Goal: Task Accomplishment & Management: Complete application form

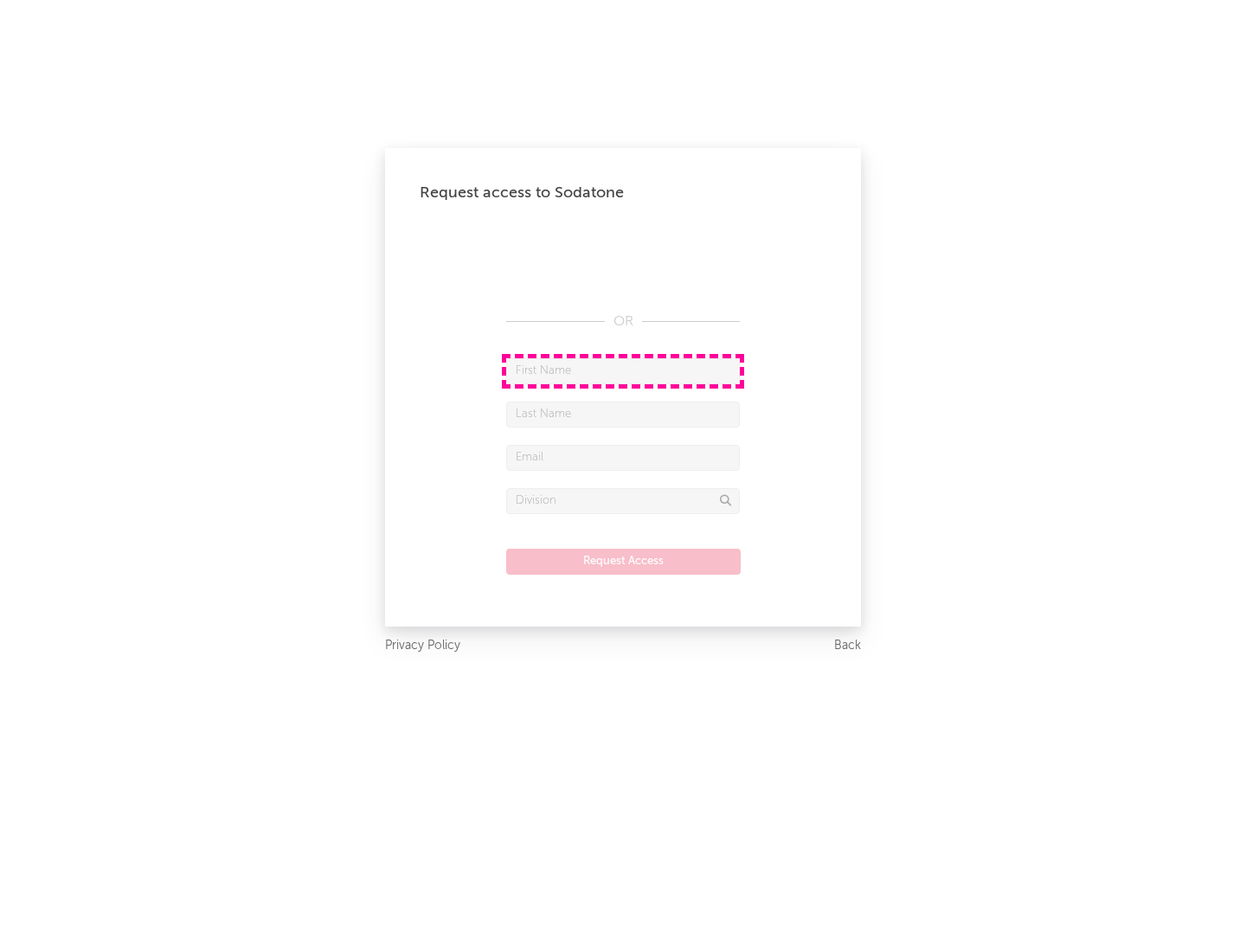
click at [623, 371] on input "text" at bounding box center [623, 371] width 233 height 26
type input "[PERSON_NAME]"
click at [623, 413] on input "text" at bounding box center [623, 414] width 233 height 26
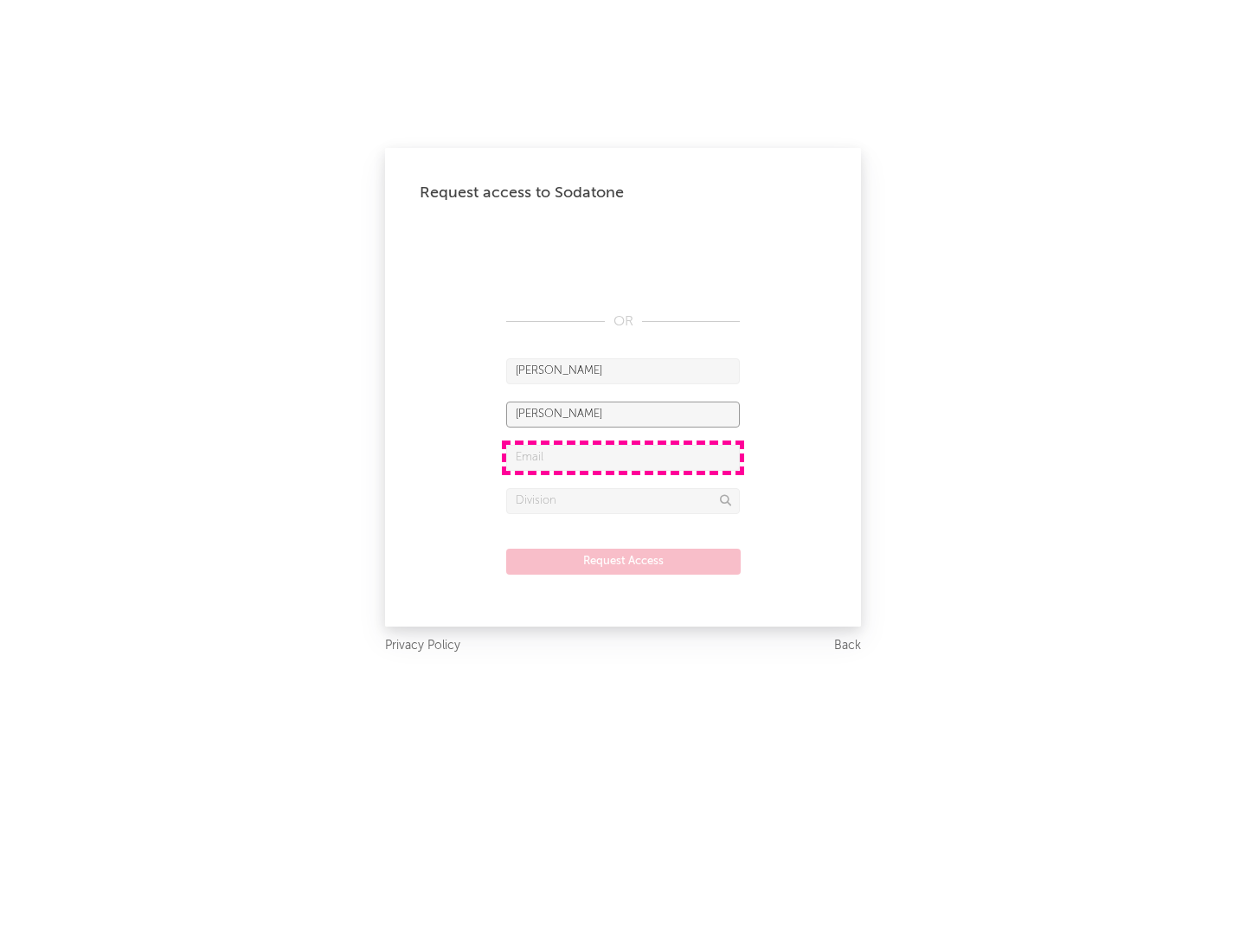
type input "[PERSON_NAME]"
click at [623, 457] on input "text" at bounding box center [623, 458] width 233 height 26
type input "[EMAIL_ADDRESS][DOMAIN_NAME]"
click at [623, 500] on input "text" at bounding box center [623, 501] width 233 height 26
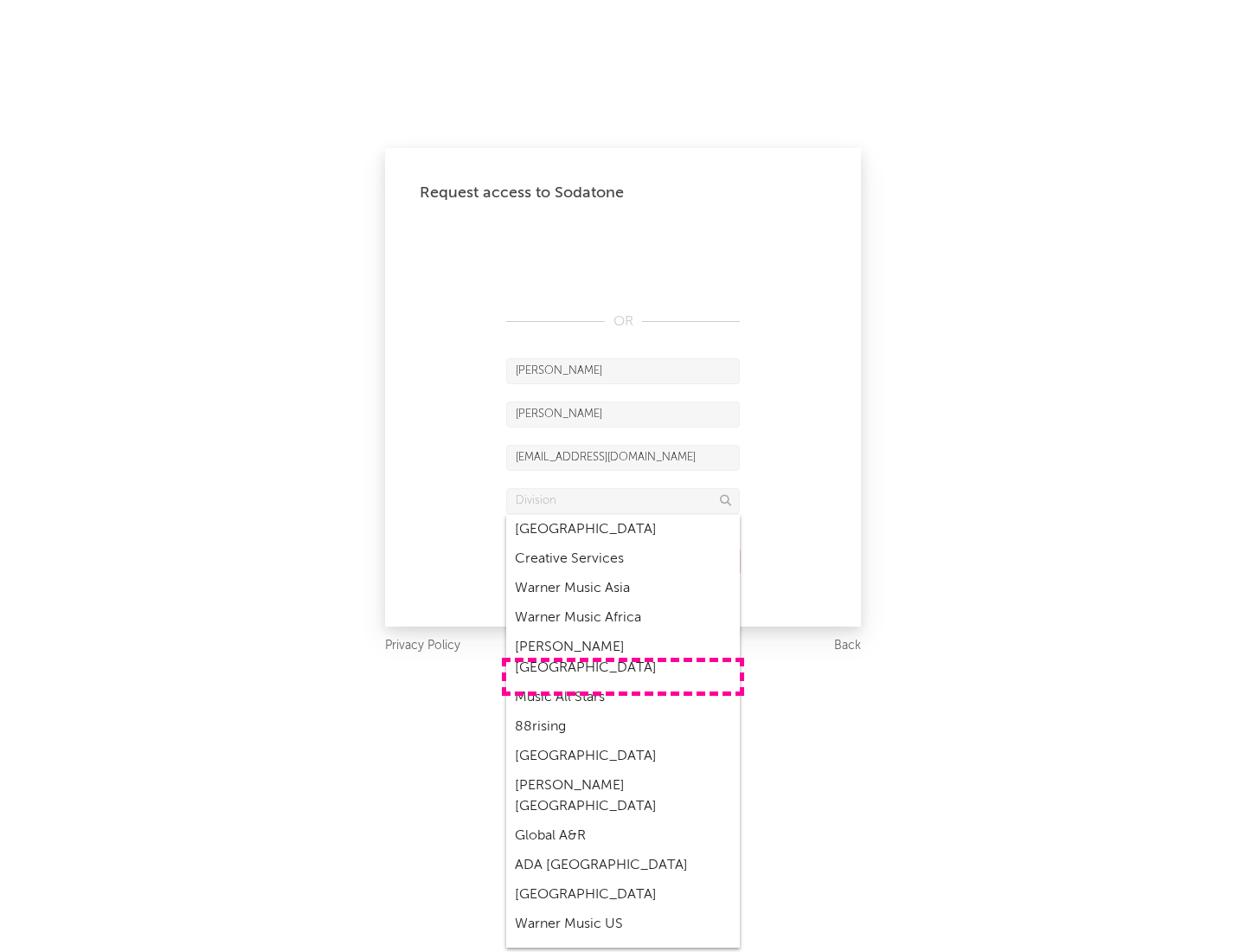
click at [623, 682] on div "Music All Stars" at bounding box center [623, 697] width 233 height 30
type input "Music All Stars"
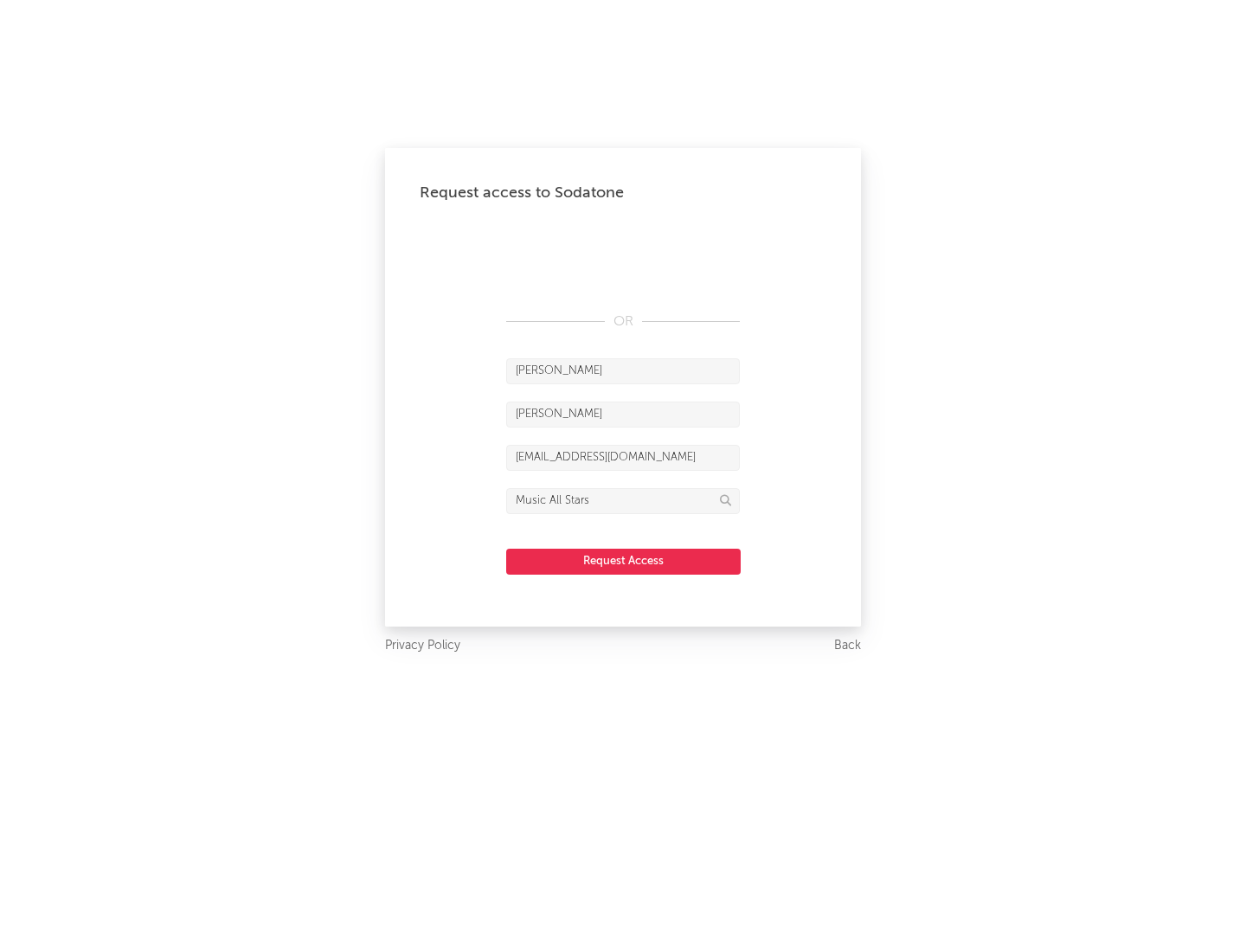
click at [623, 561] on button "Request Access" at bounding box center [623, 562] width 234 height 26
